Goal: Information Seeking & Learning: Learn about a topic

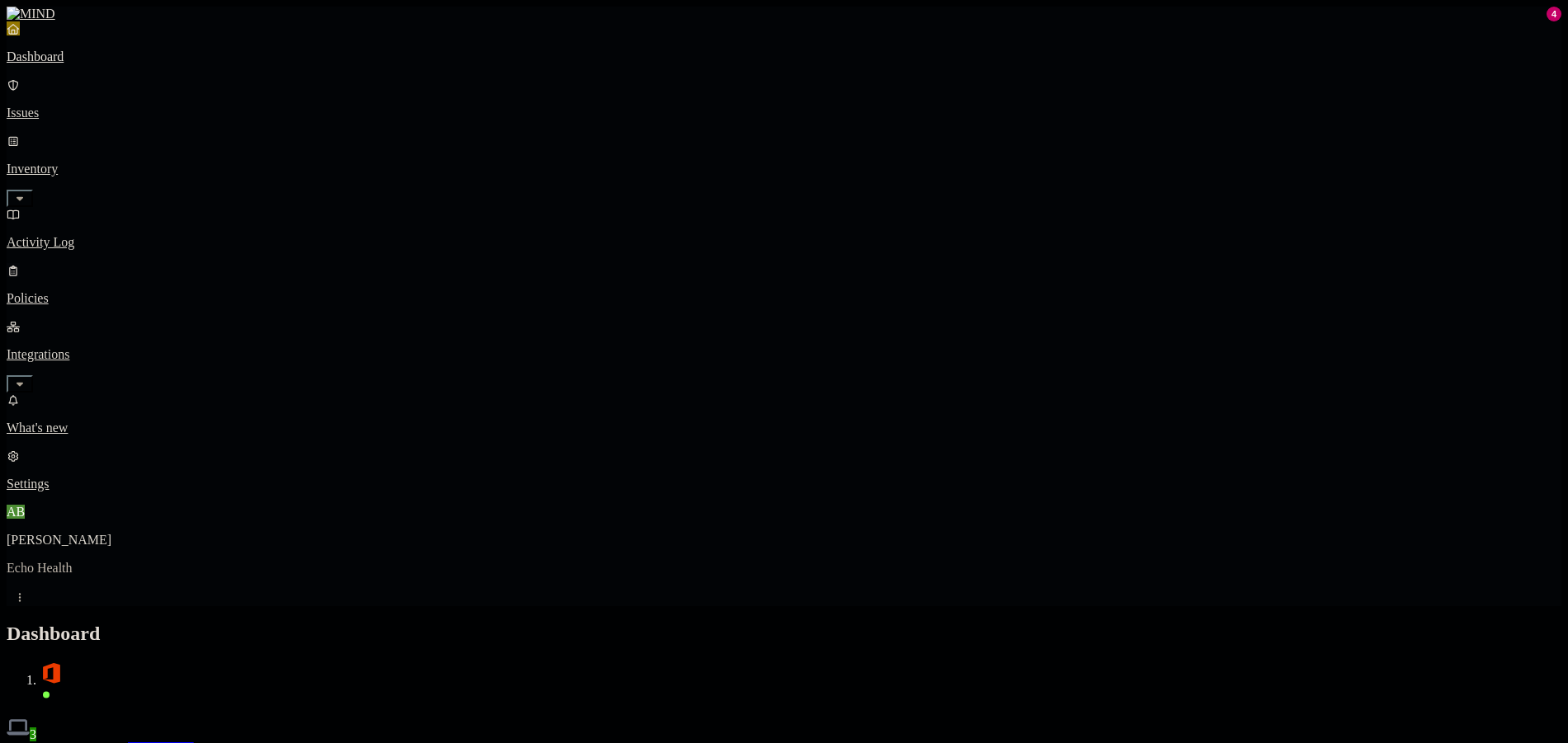
drag, startPoint x: 100, startPoint y: 189, endPoint x: 110, endPoint y: 196, distance: 12.2
click at [100, 291] on p "Policies" at bounding box center [783, 298] width 1554 height 14
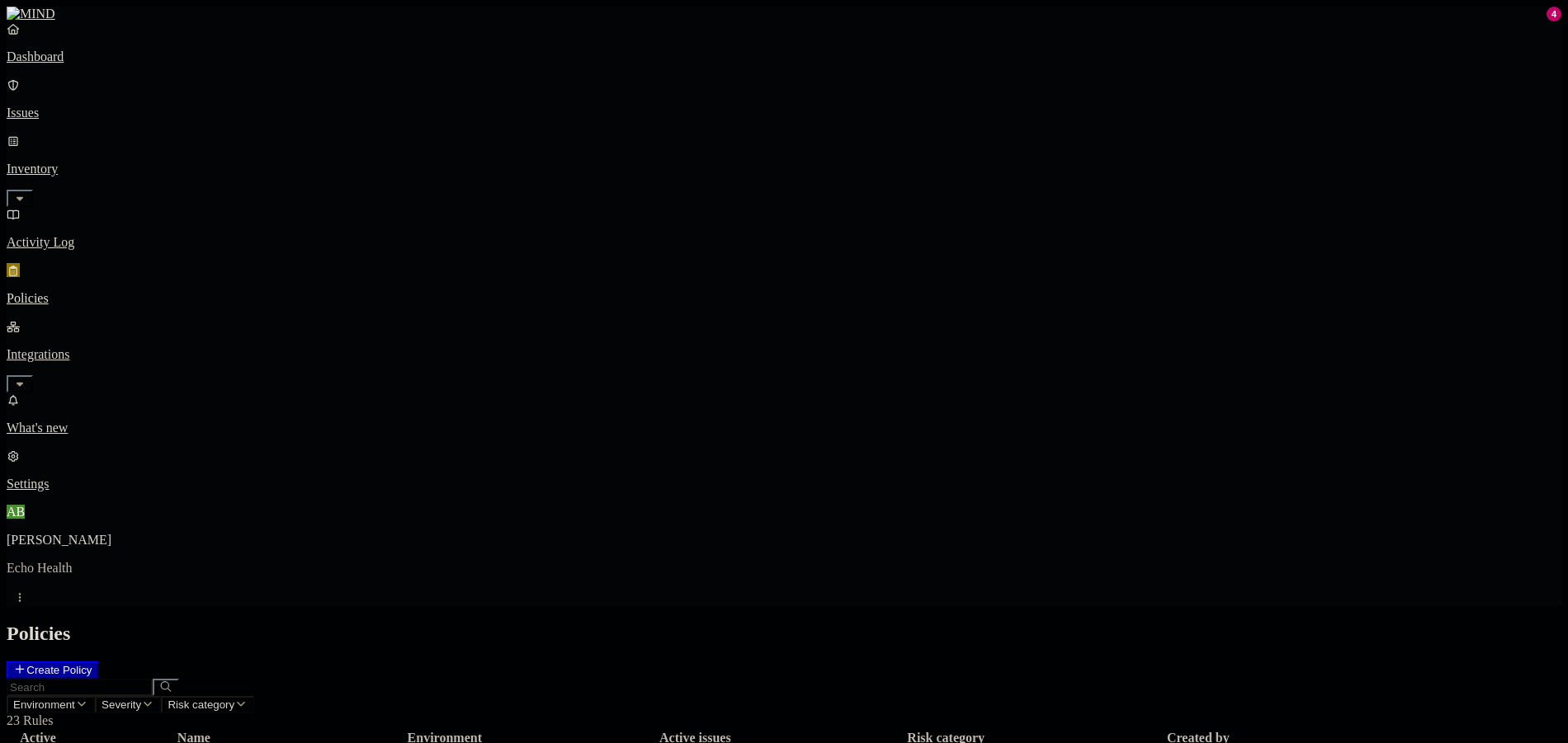
click at [95, 106] on p "Issues" at bounding box center [783, 113] width 1554 height 14
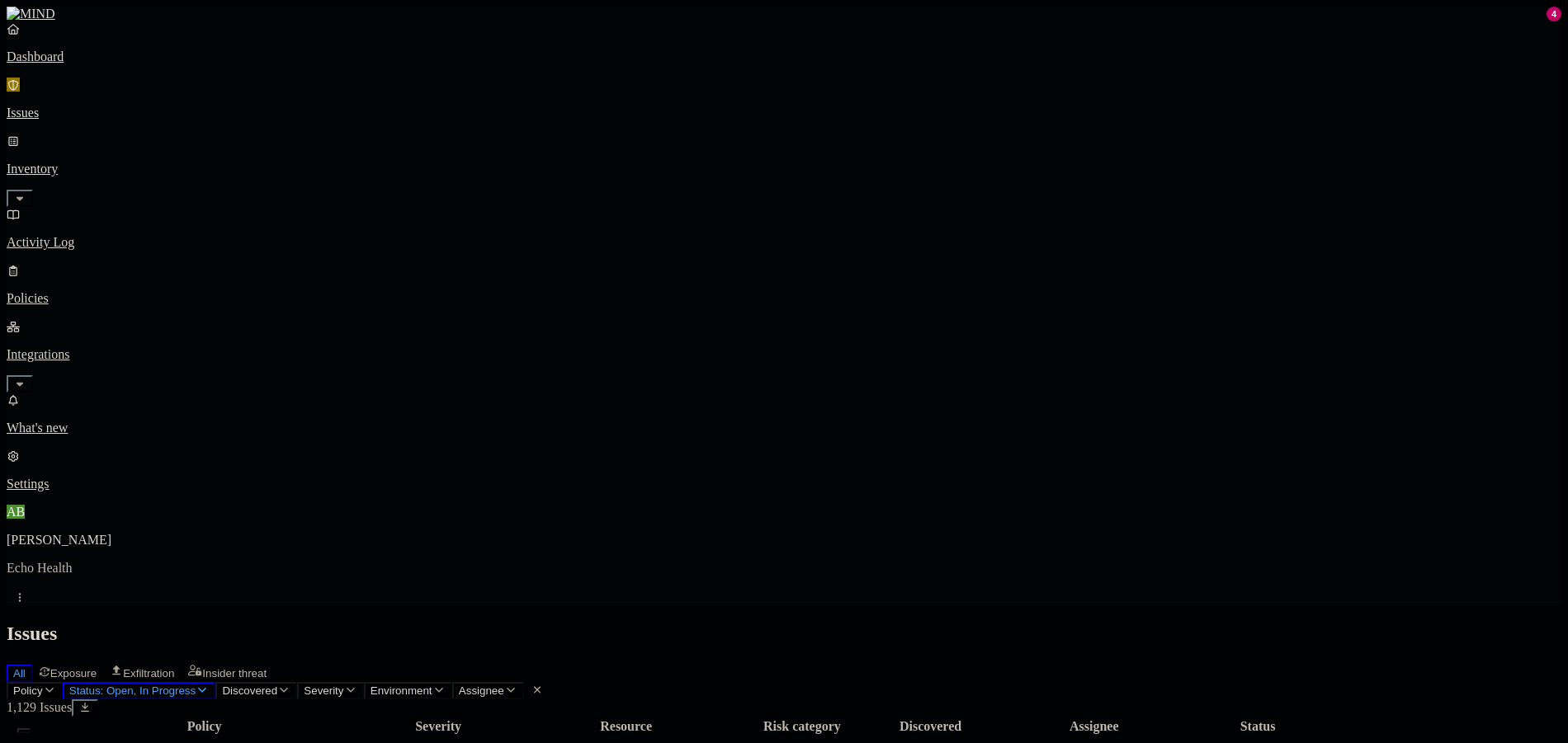
click at [196, 684] on span "Status: Open, In Progress" at bounding box center [133, 691] width 126 height 13
click at [62, 683] on button "Policy" at bounding box center [34, 691] width 56 height 17
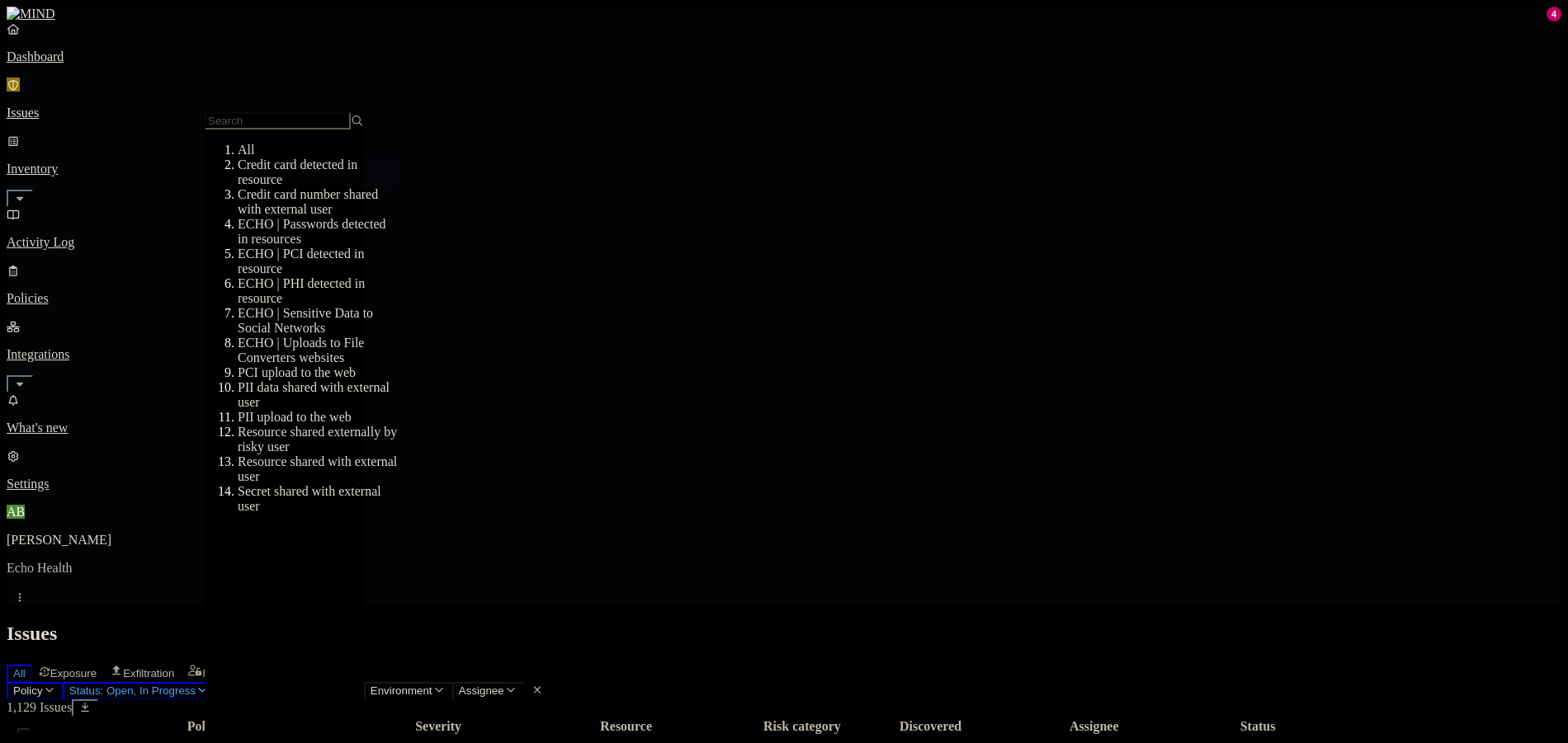
click at [283, 187] on div "Credit card detected in resource" at bounding box center [317, 172] width 159 height 30
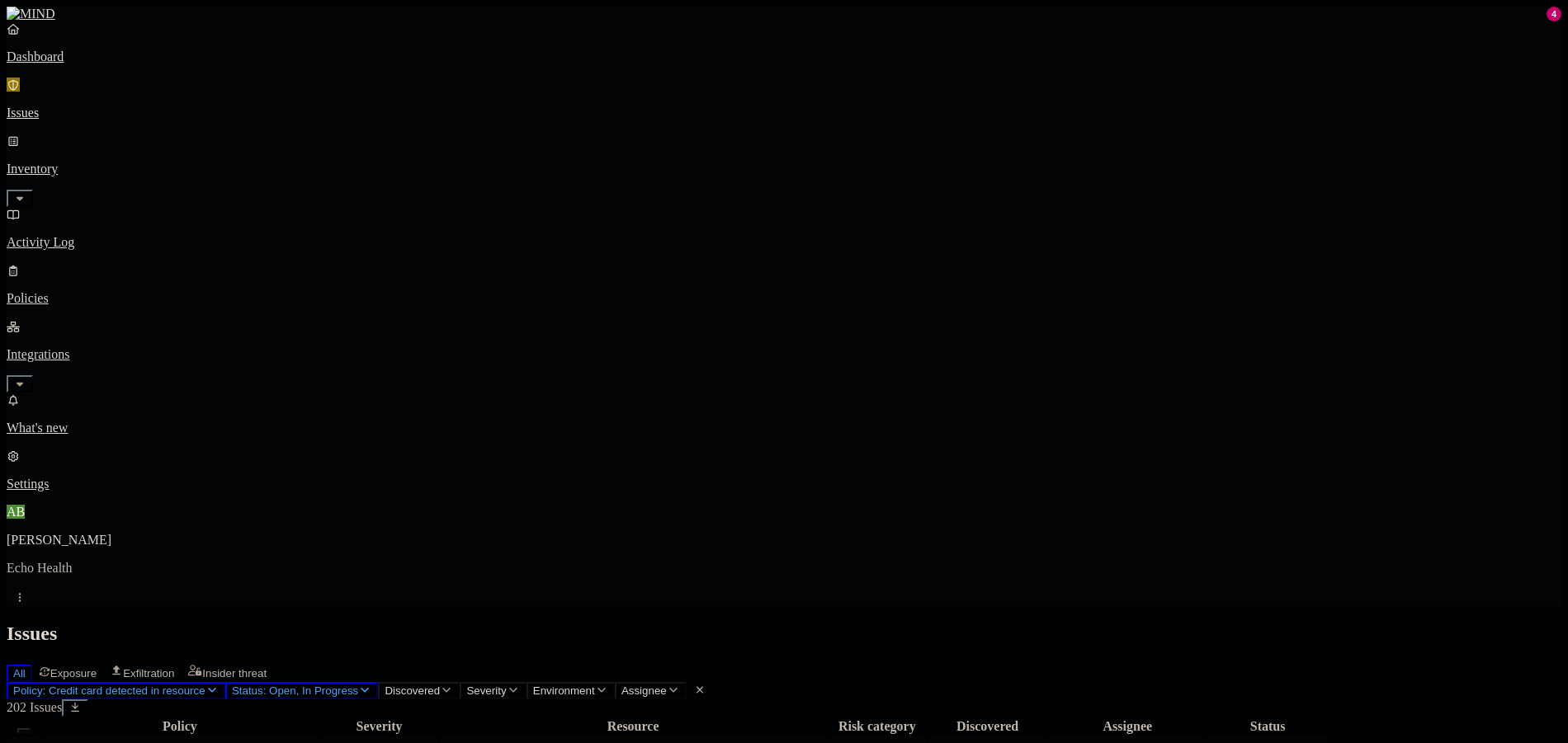
click at [205, 684] on span "Policy: Credit card detected in resource" at bounding box center [109, 691] width 192 height 13
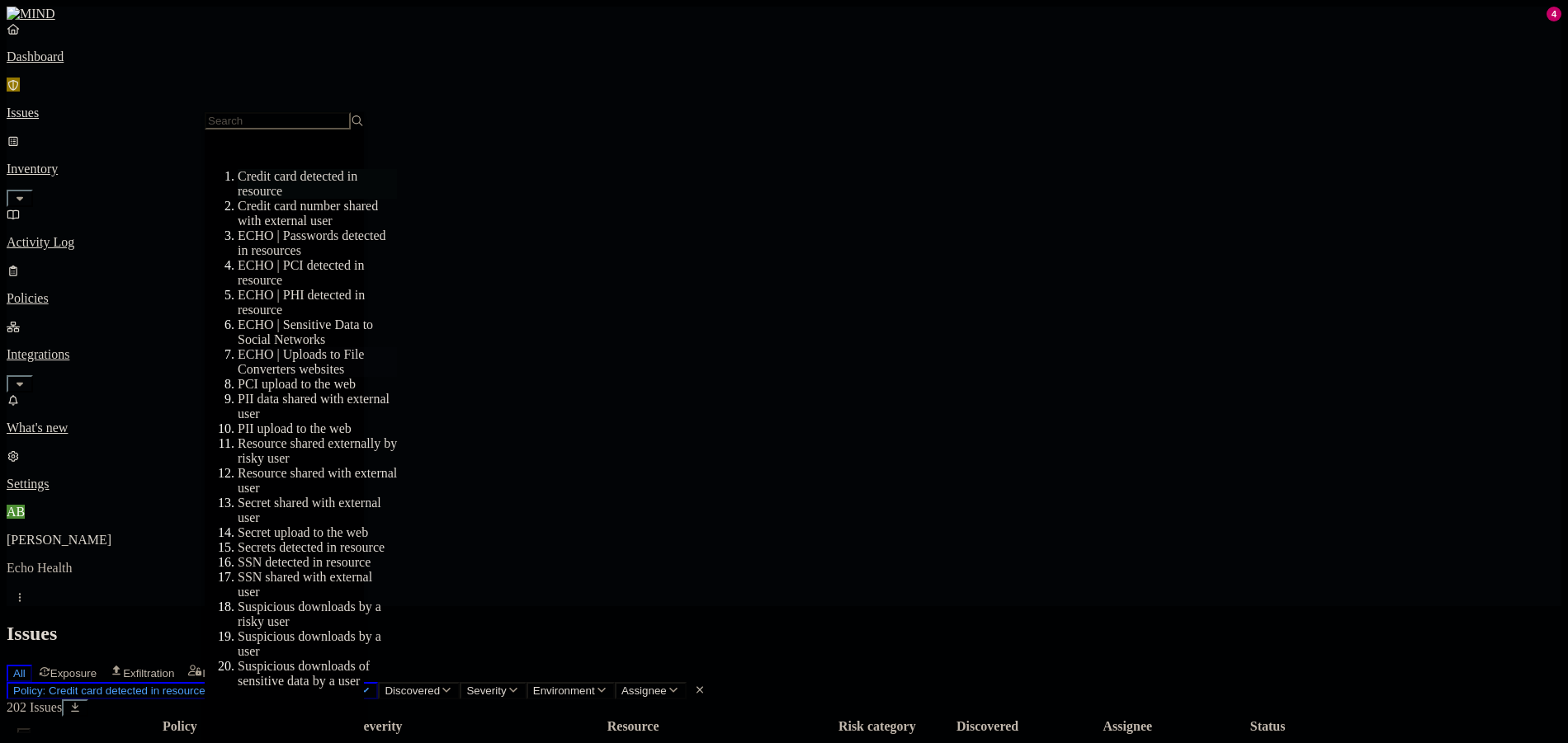
scroll to position [255, 0]
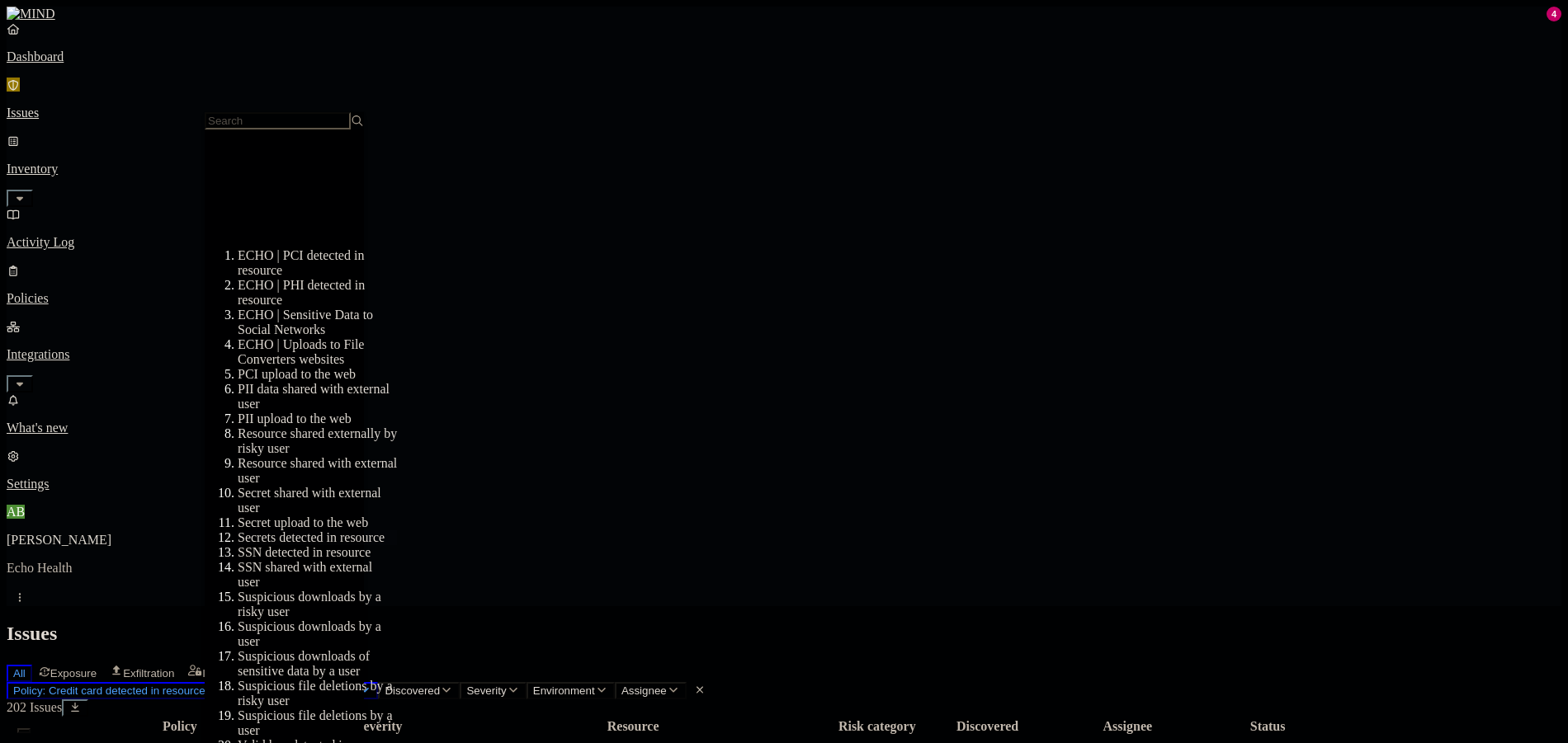
click at [311, 530] on div "Secrets detected in resource" at bounding box center [317, 537] width 159 height 14
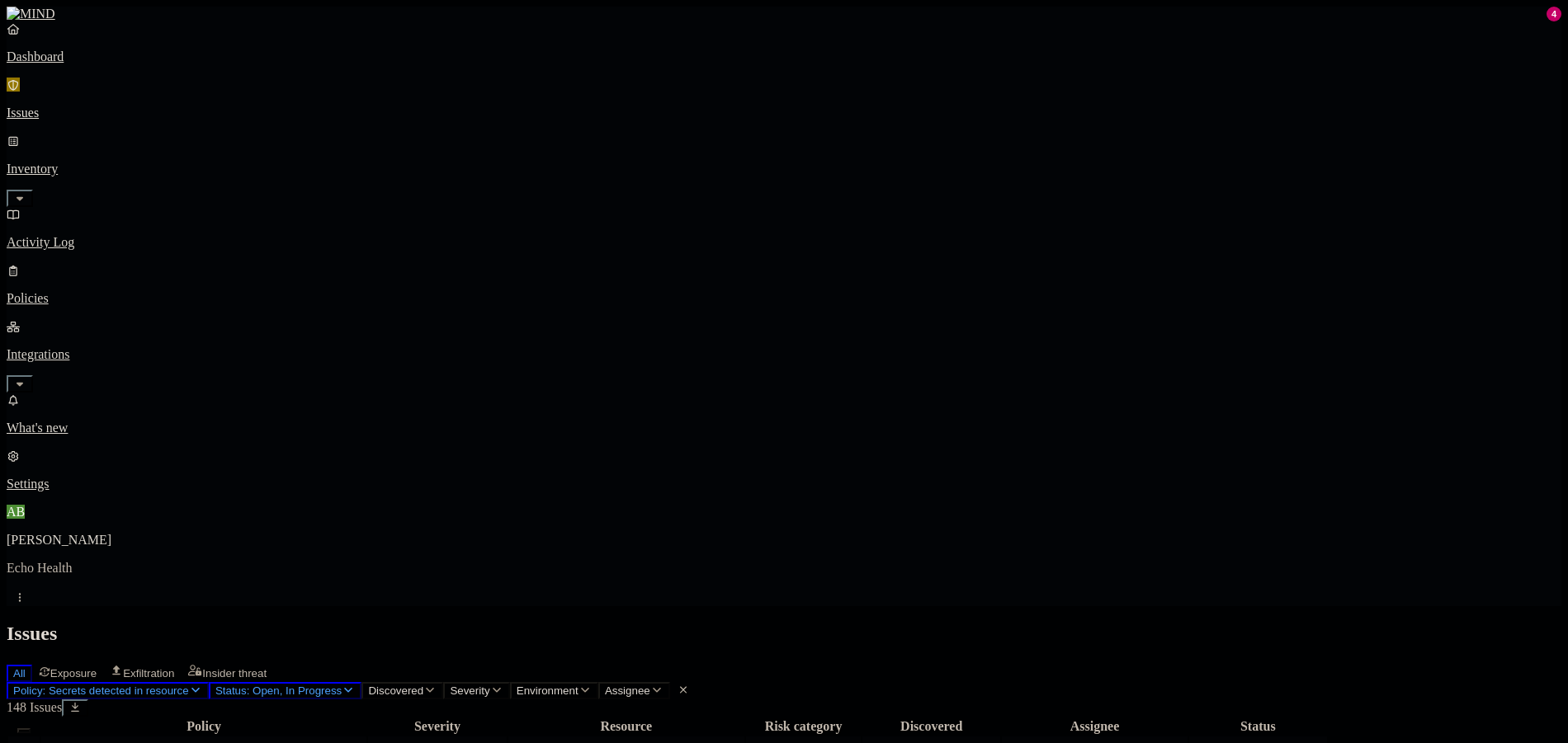
drag, startPoint x: 1516, startPoint y: 56, endPoint x: 1494, endPoint y: 45, distance: 24.6
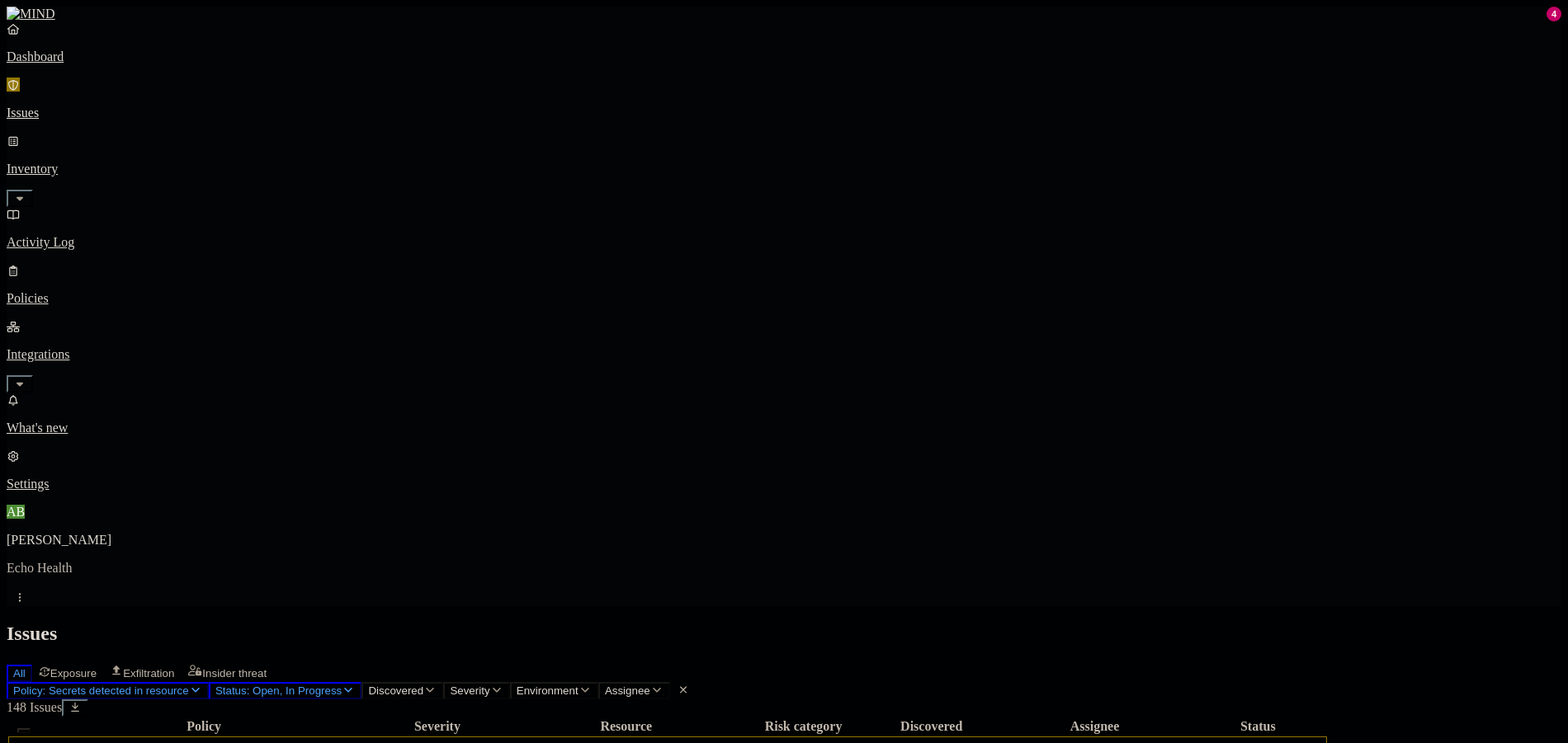
drag, startPoint x: 1477, startPoint y: 75, endPoint x: 1483, endPoint y: 67, distance: 10.0
click at [107, 64] on p "Dashboard" at bounding box center [783, 57] width 1554 height 14
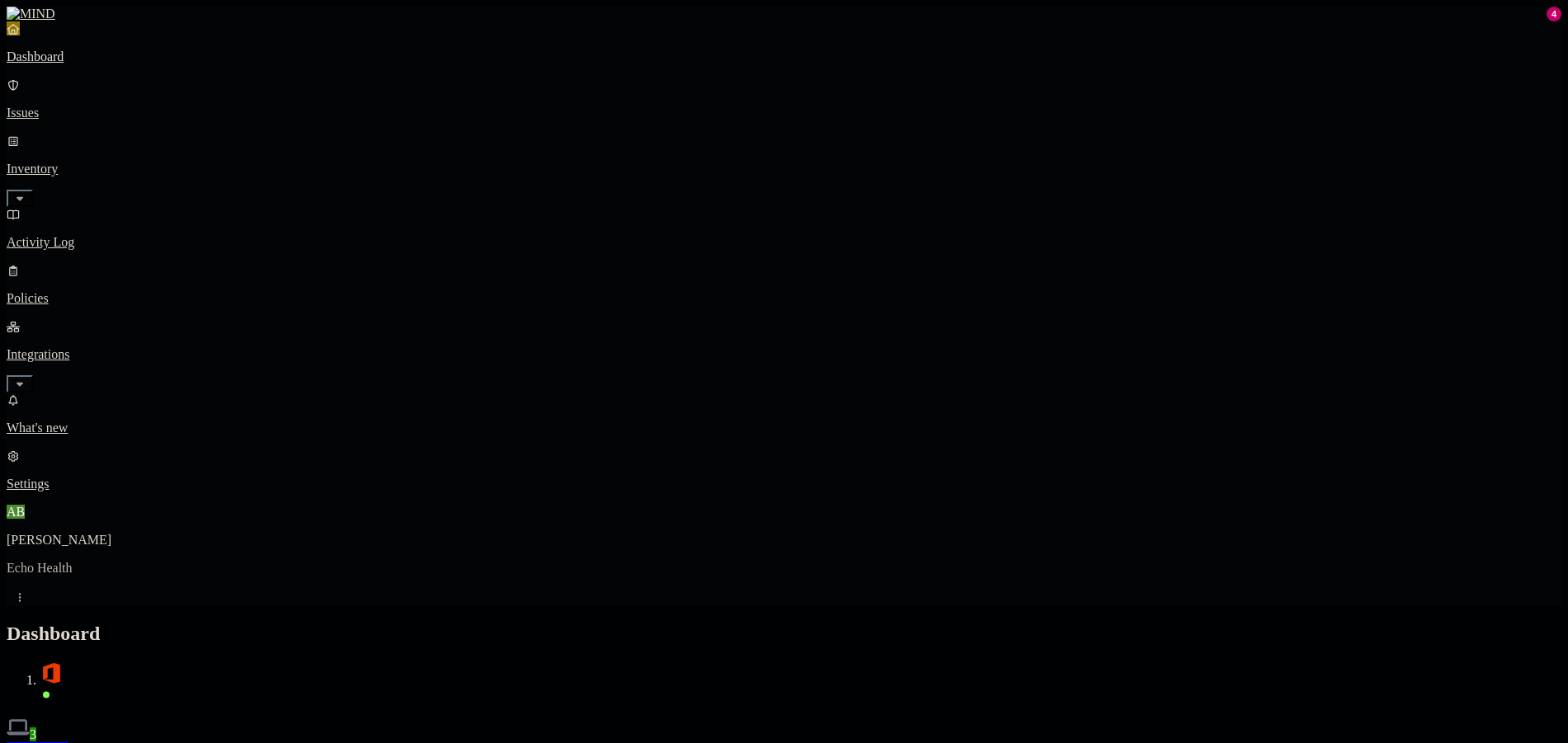
click at [148, 320] on link "Integrations" at bounding box center [783, 355] width 1554 height 71
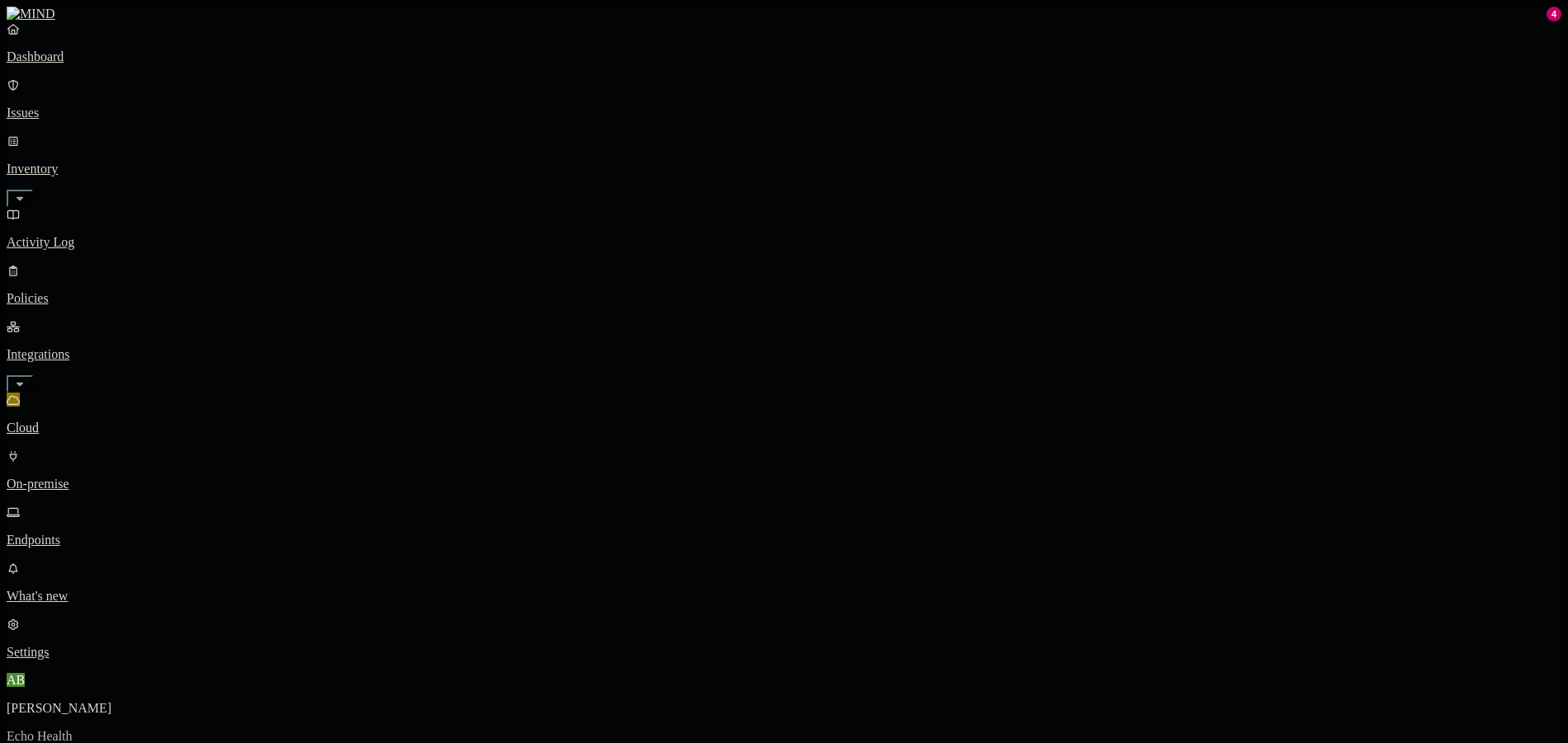
click at [72, 533] on p "Endpoints" at bounding box center [783, 540] width 1554 height 14
